Goal: Task Accomplishment & Management: Manage account settings

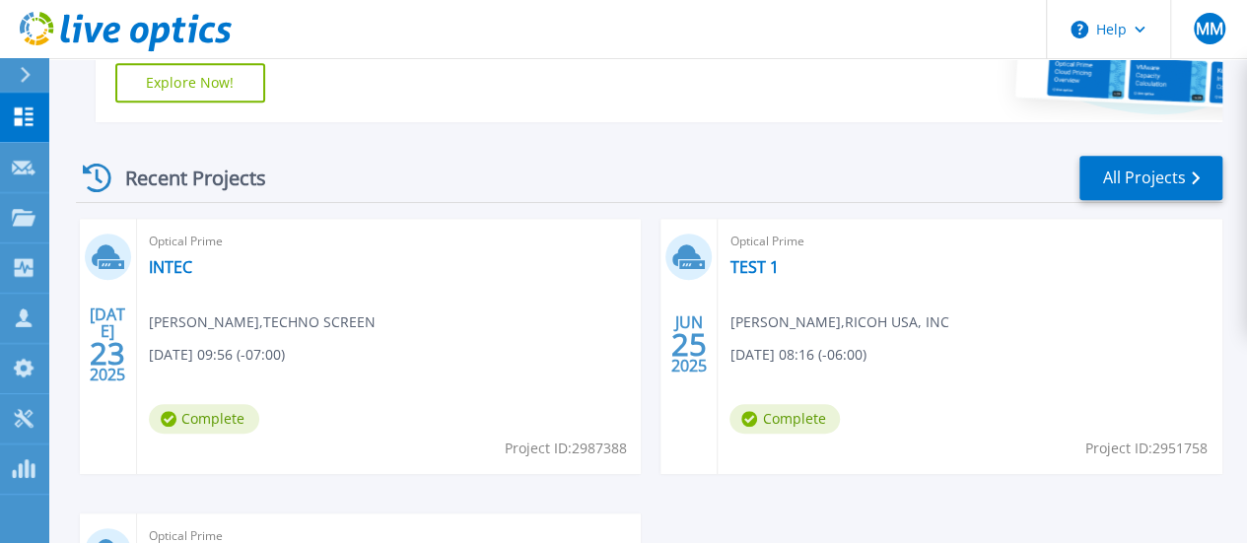
scroll to position [518, 0]
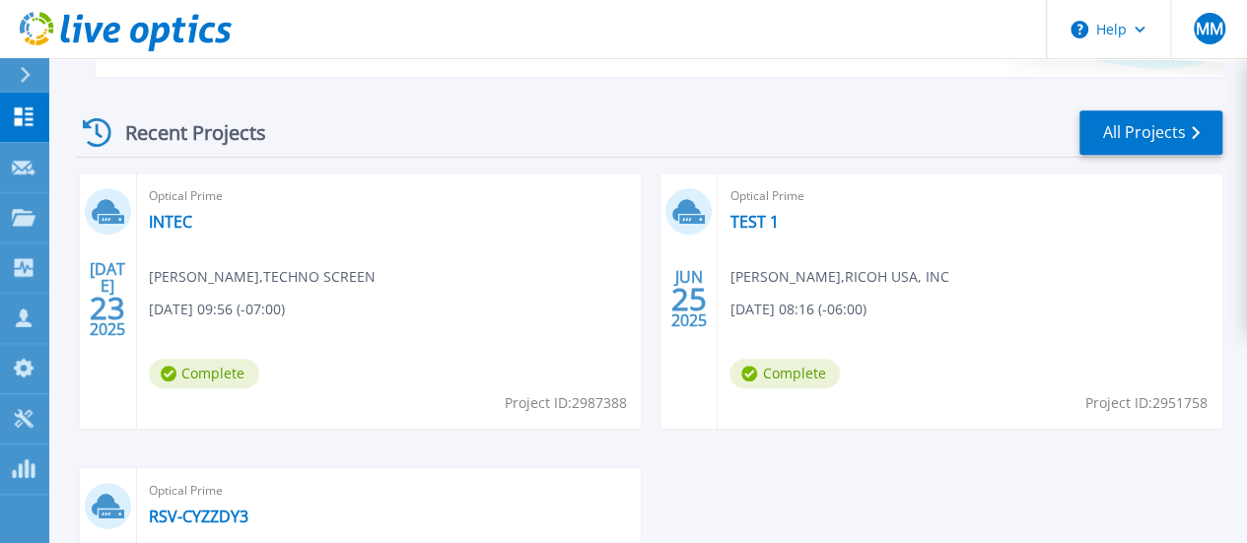
click at [209, 217] on div "Optical Prime INTEC Hector Sanchez , TECHNO SCREEN 07/23/2025, 09:56 (-07:00) C…" at bounding box center [389, 300] width 505 height 255
click at [164, 224] on link "INTEC" at bounding box center [170, 222] width 43 height 20
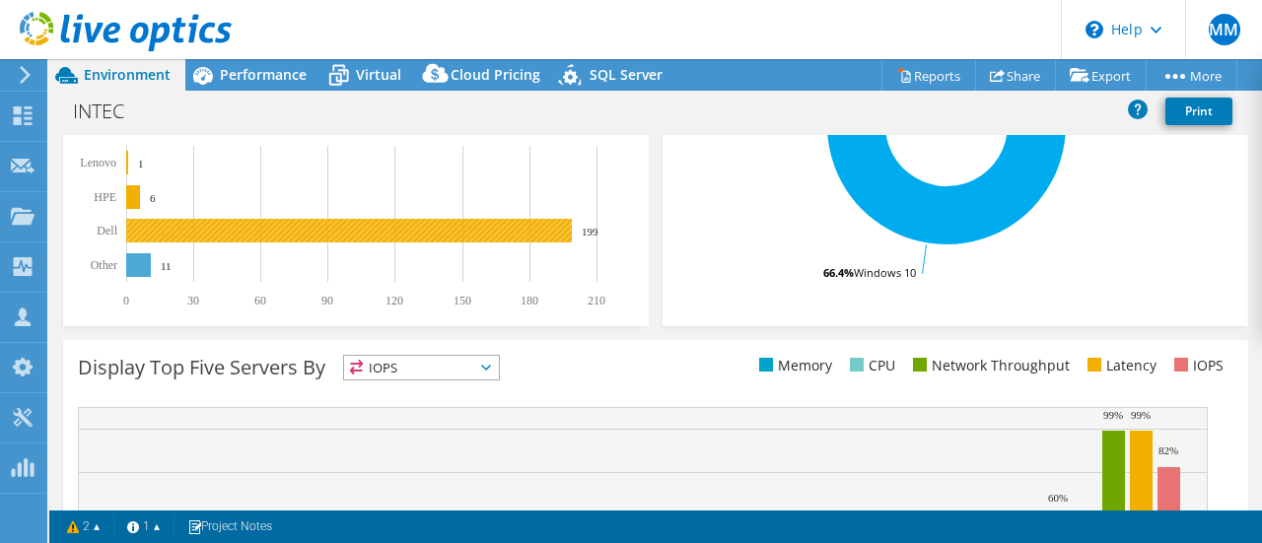
scroll to position [493, 0]
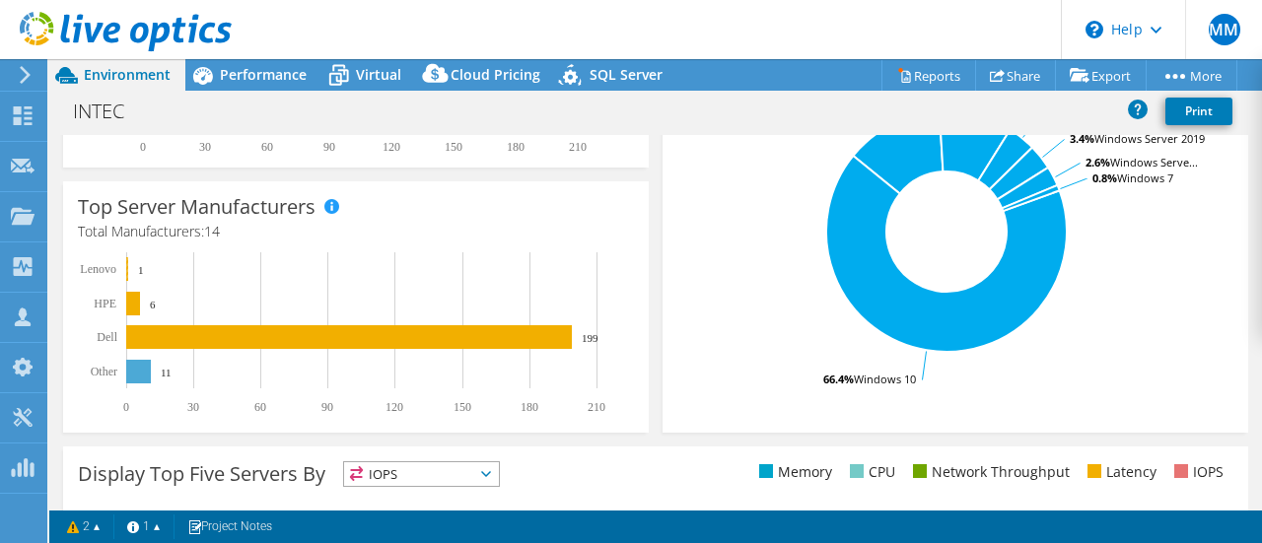
click at [128, 267] on rect at bounding box center [127, 269] width 2 height 24
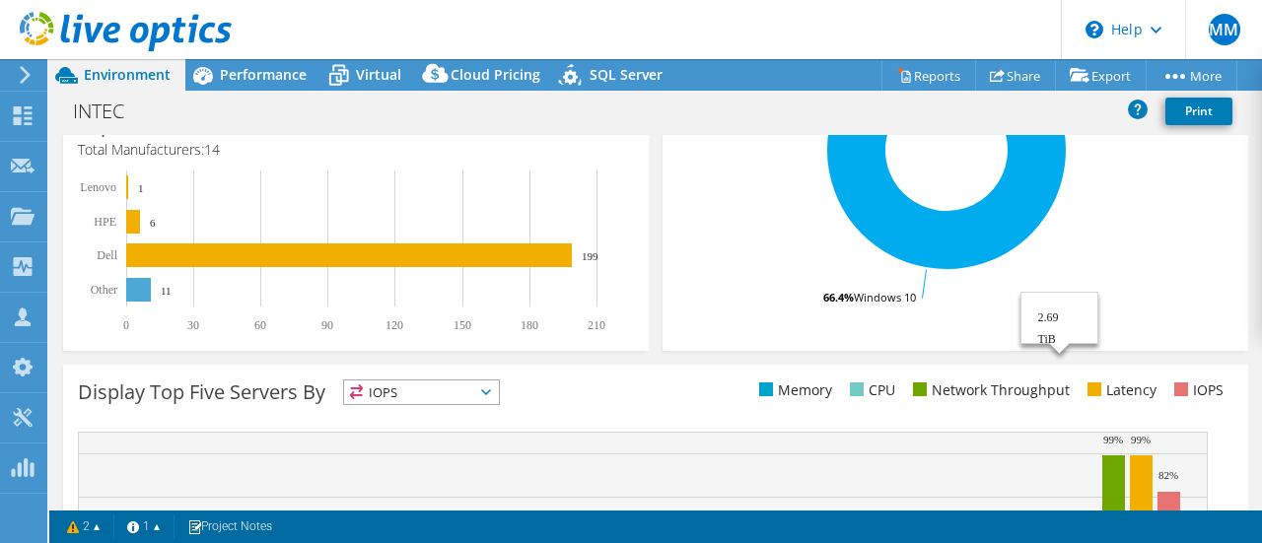
scroll to position [529, 0]
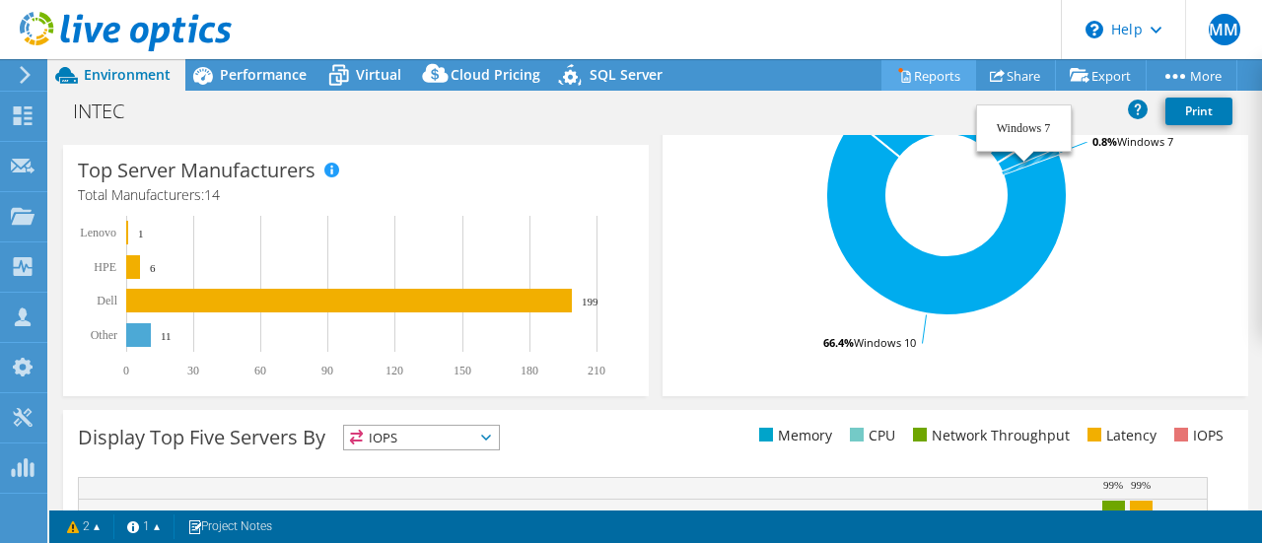
click at [929, 76] on link "Reports" at bounding box center [928, 75] width 95 height 31
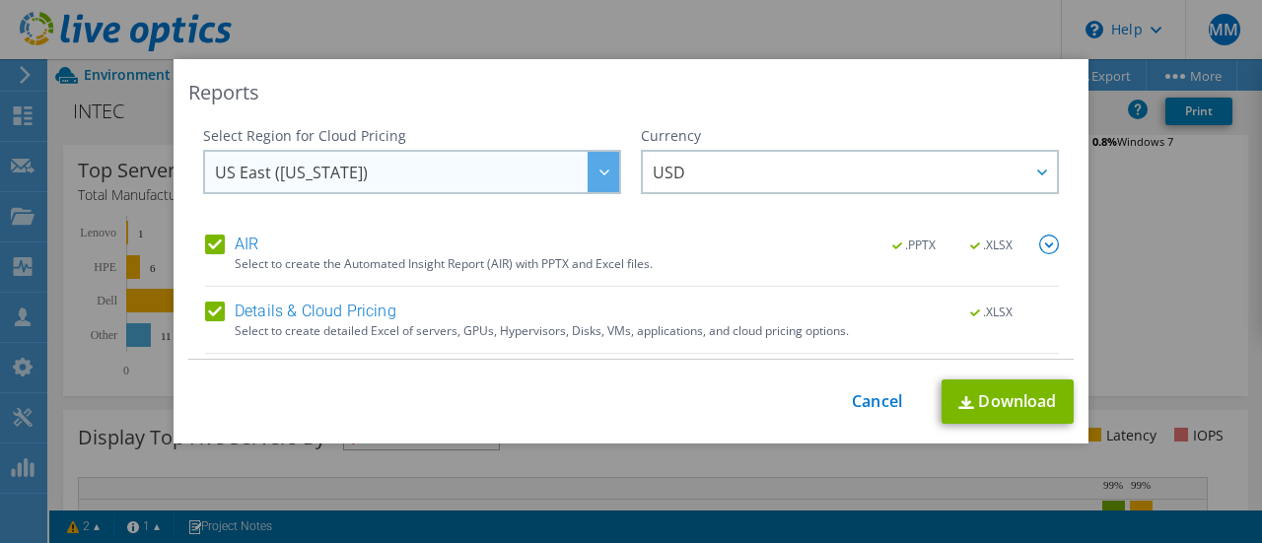
click at [551, 172] on span "US East (Virginia)" at bounding box center [417, 172] width 404 height 40
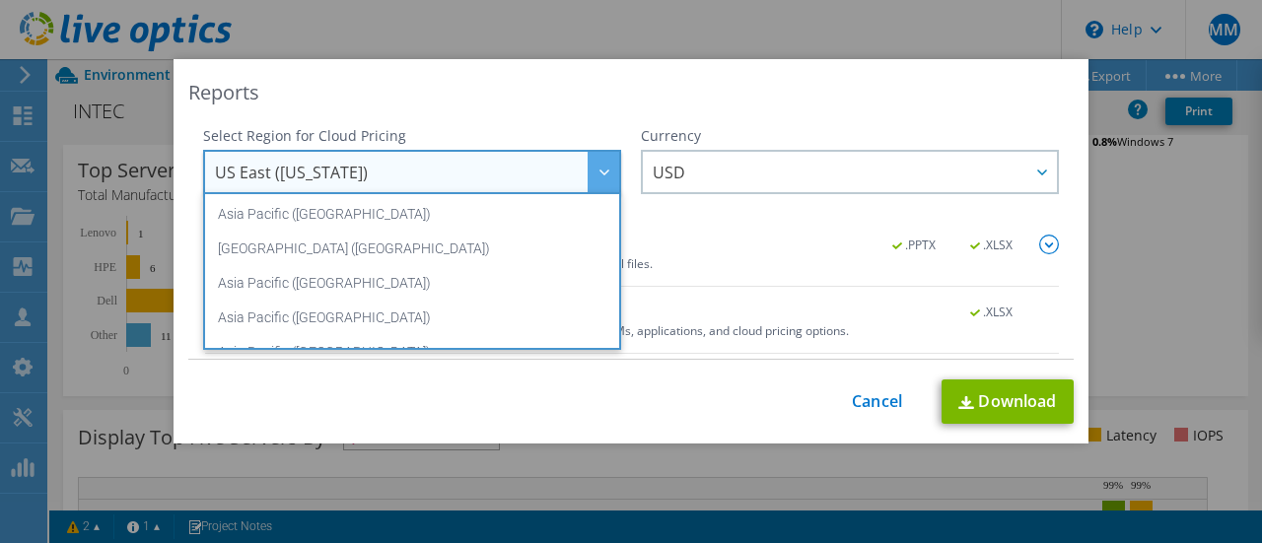
click at [551, 172] on span "US East (Virginia)" at bounding box center [417, 172] width 404 height 40
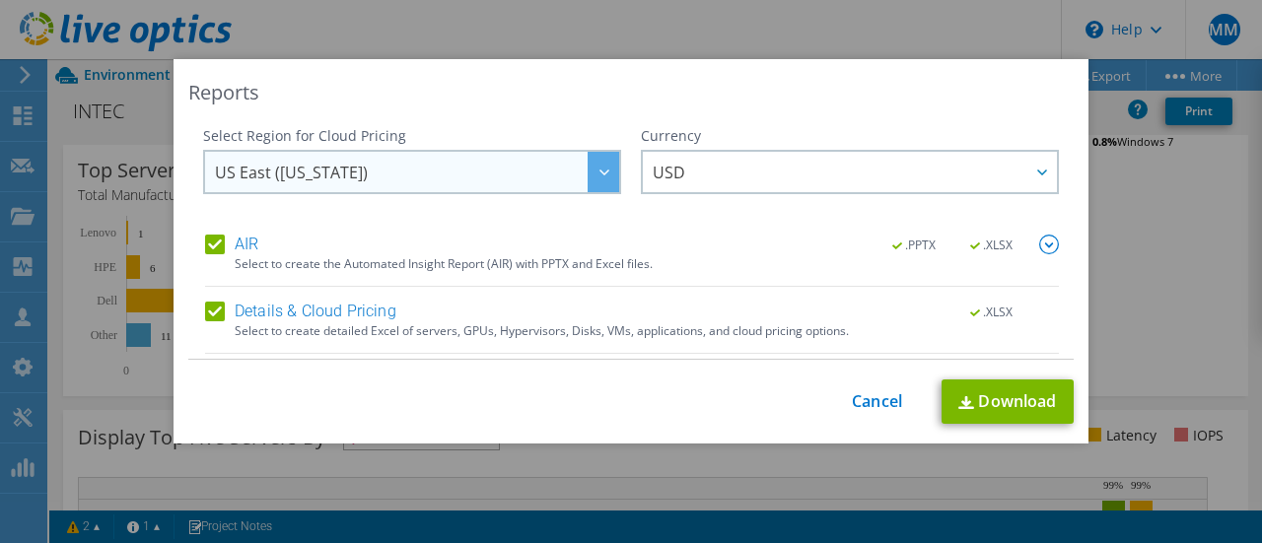
click at [599, 173] on icon at bounding box center [604, 173] width 10 height 6
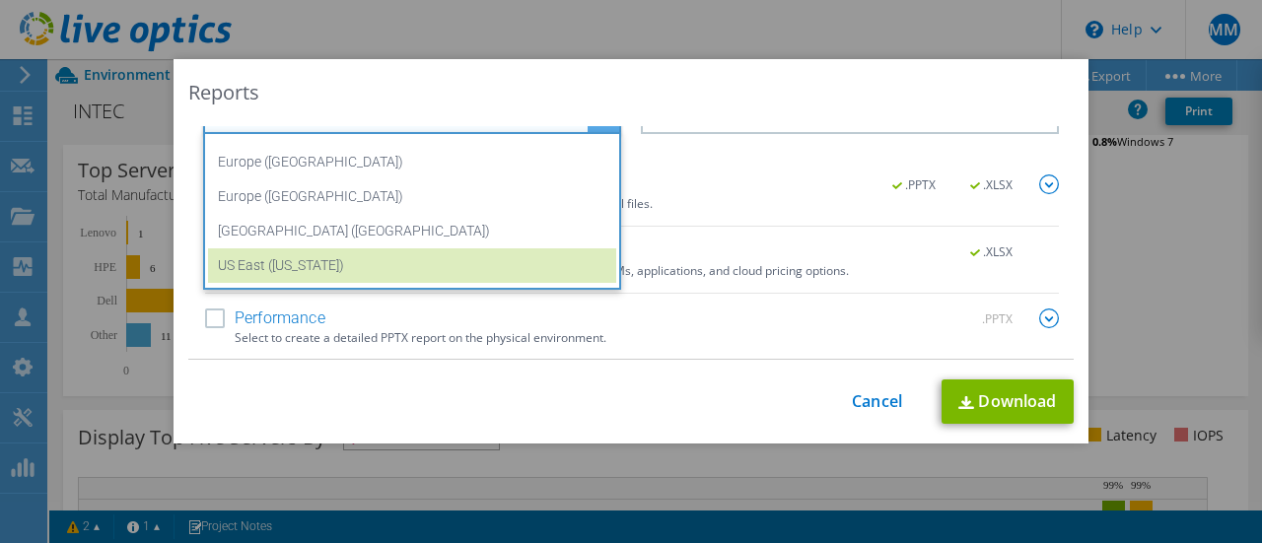
scroll to position [266, 0]
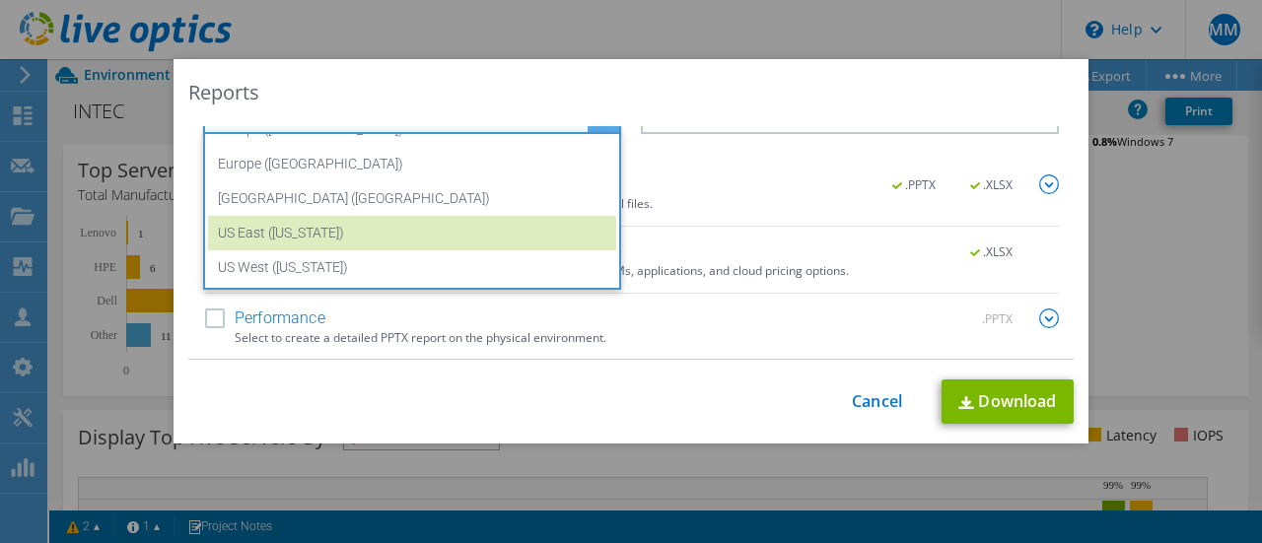
click at [599, 439] on div "Reports Select Region for Cloud Pricing Asia Pacific (Hong Kong) Asia Pacific (…" at bounding box center [630, 251] width 915 height 384
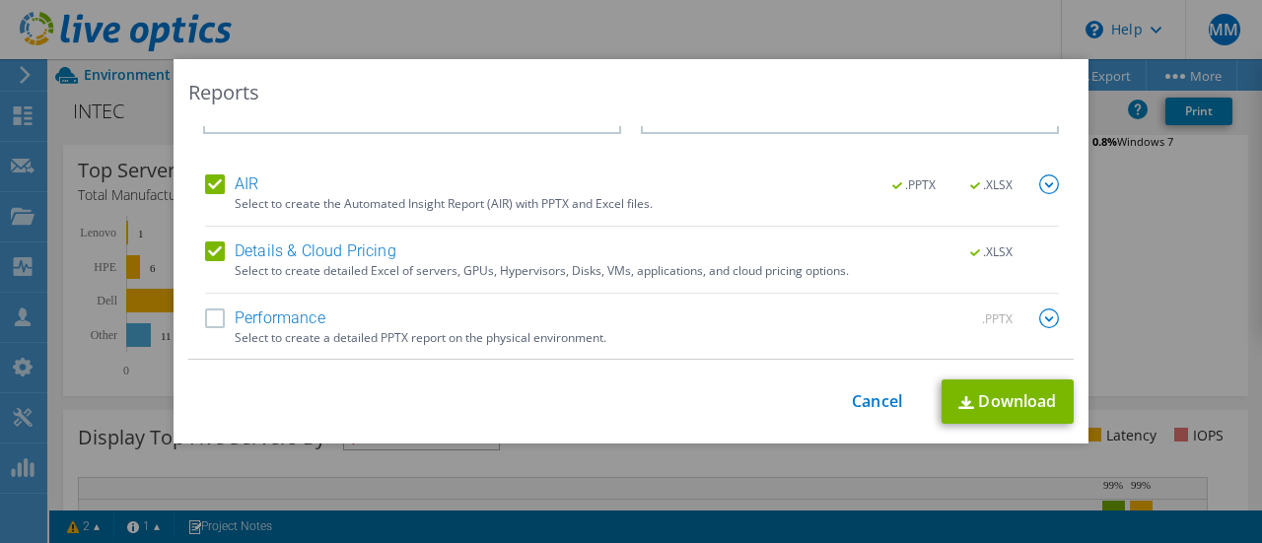
click at [213, 316] on label "Performance" at bounding box center [265, 318] width 120 height 20
click at [0, 0] on input "Performance" at bounding box center [0, 0] width 0 height 0
click at [997, 409] on link "Download" at bounding box center [1007, 401] width 132 height 44
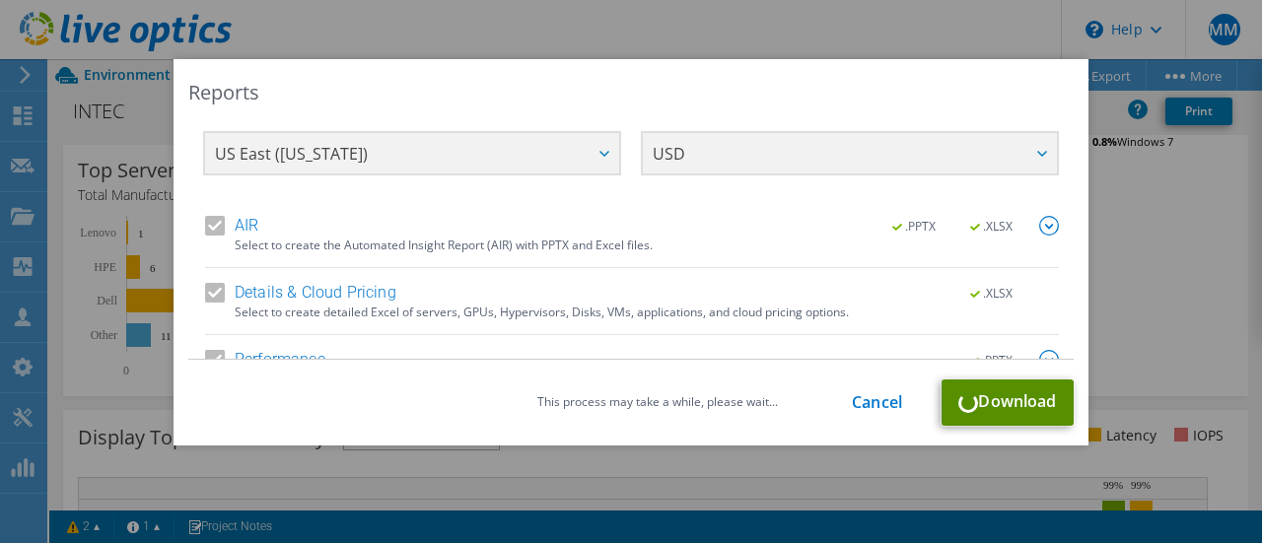
scroll to position [0, 0]
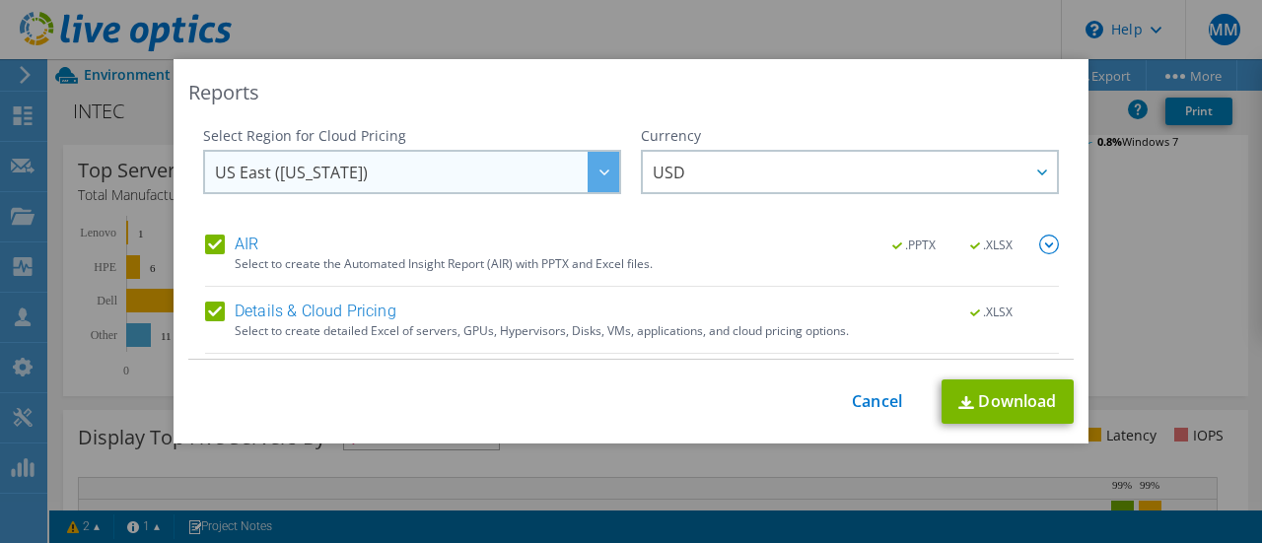
click at [511, 171] on span "US East (Virginia)" at bounding box center [417, 172] width 404 height 40
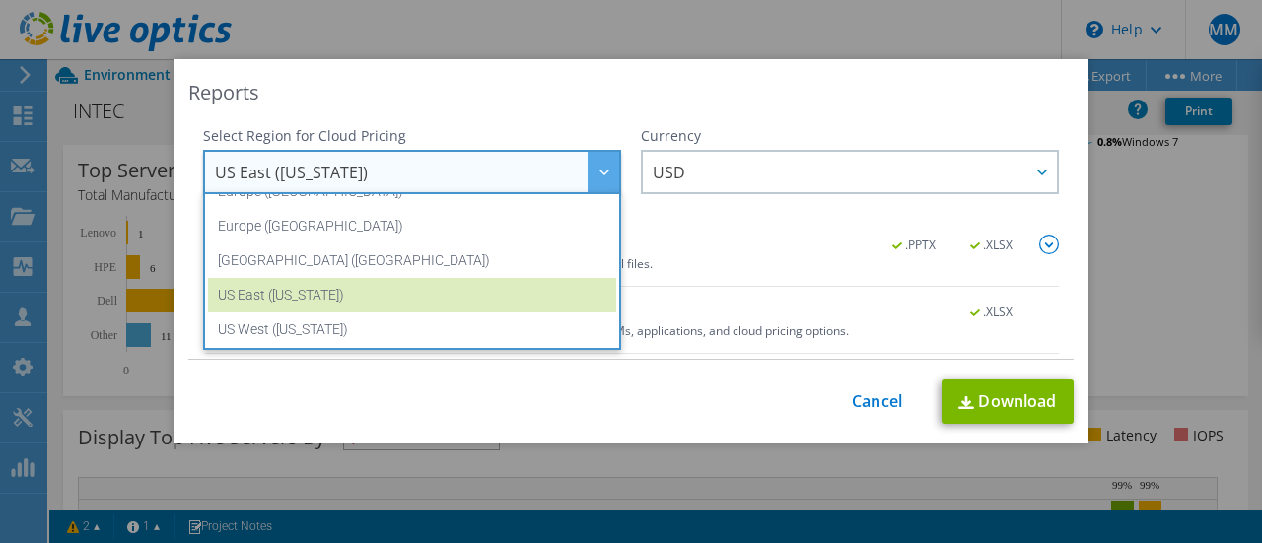
scroll to position [266, 0]
click at [739, 126] on div "Currency" at bounding box center [850, 136] width 418 height 20
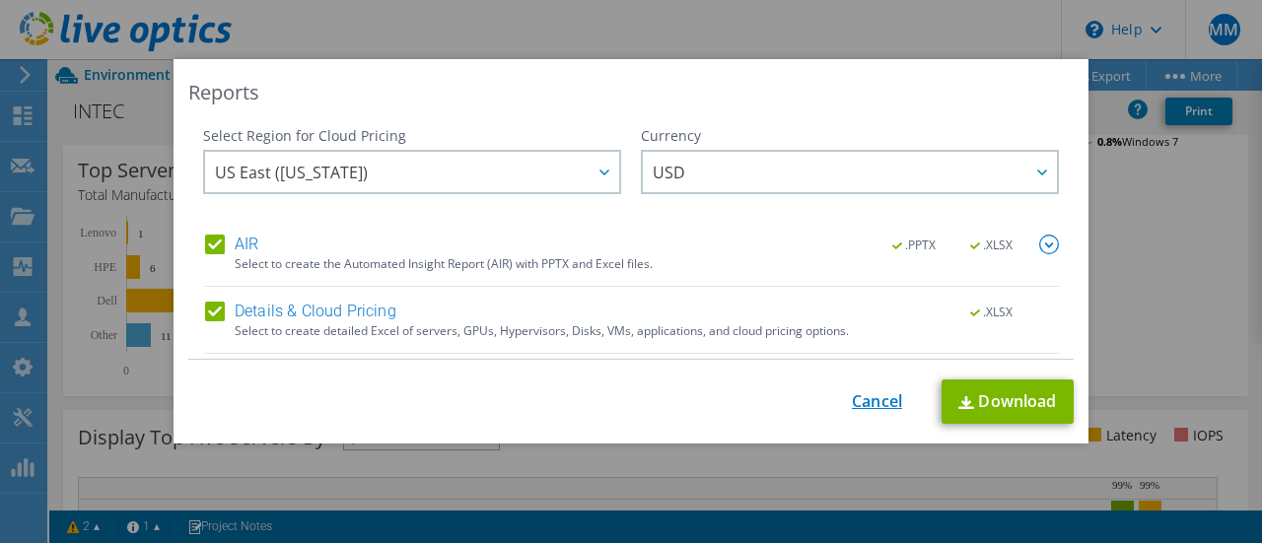
click at [859, 402] on link "Cancel" at bounding box center [877, 401] width 50 height 19
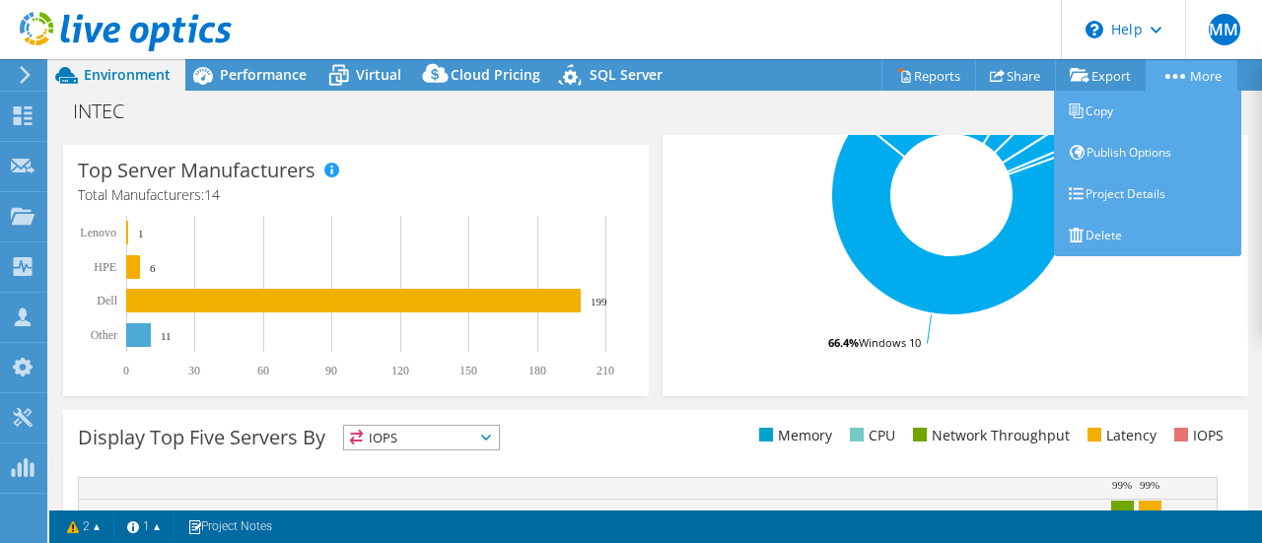
click at [1206, 76] on link "More" at bounding box center [1191, 75] width 92 height 31
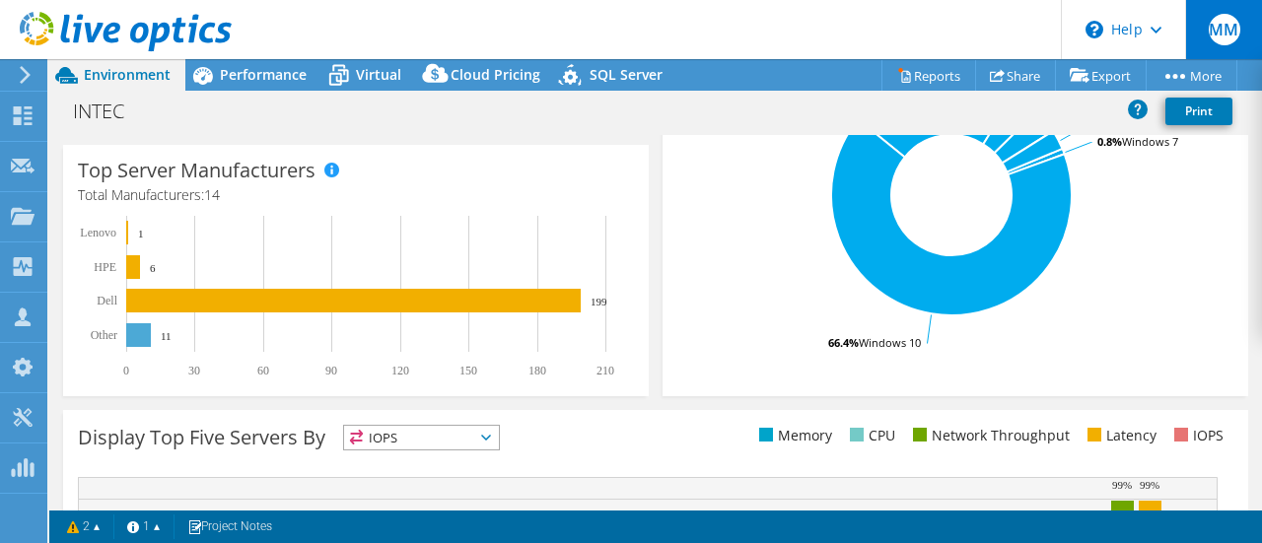
click at [1205, 21] on div "MM" at bounding box center [1223, 29] width 77 height 59
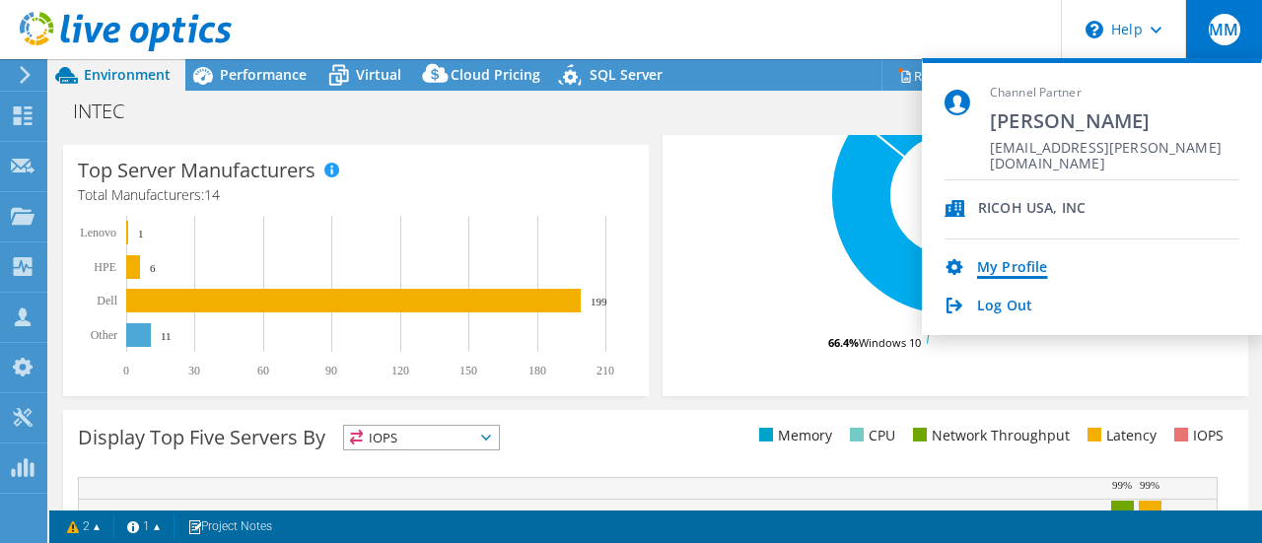
click at [1029, 266] on link "My Profile" at bounding box center [1012, 268] width 70 height 19
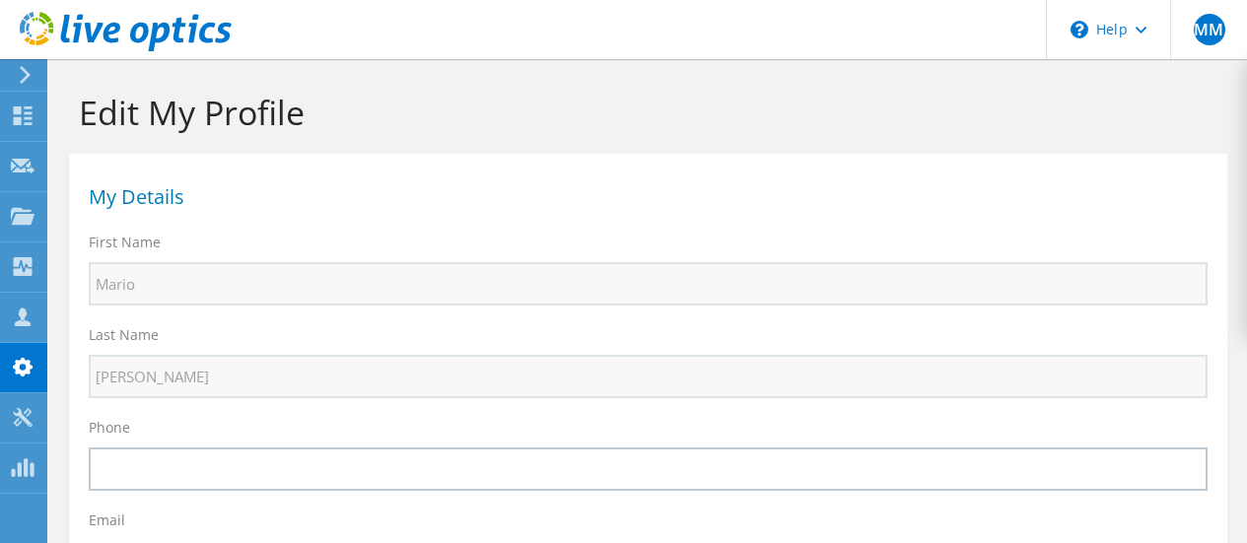
select select "202"
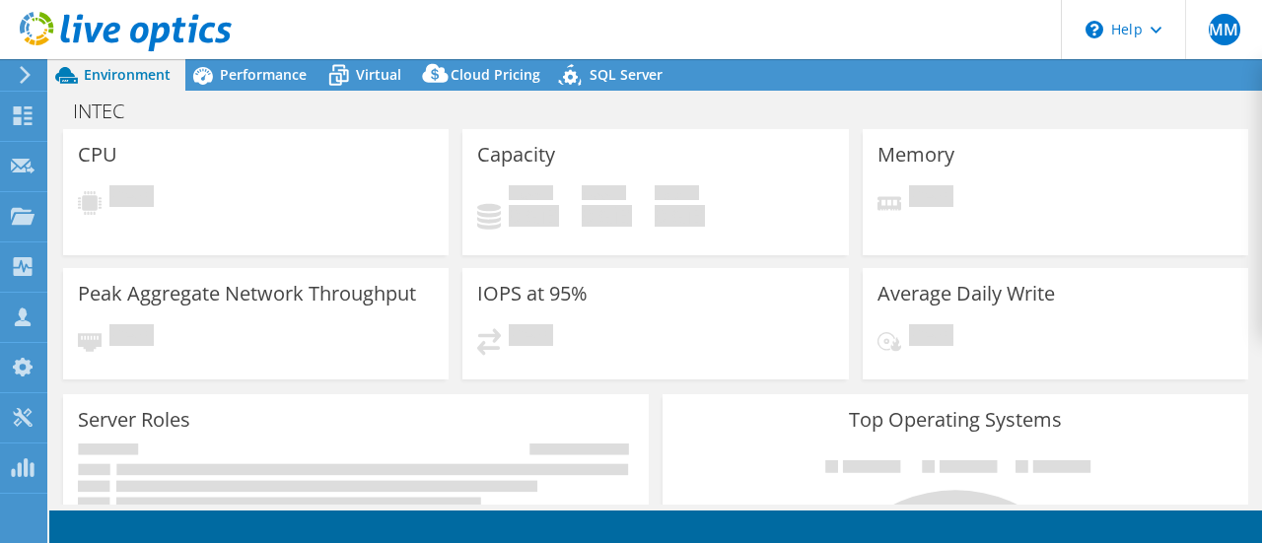
select select "USD"
